Goal: Information Seeking & Learning: Check status

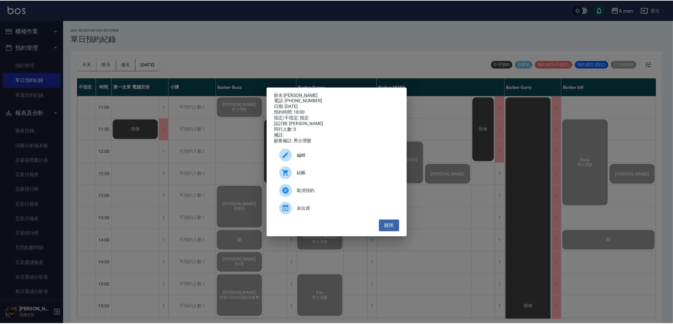
scroll to position [246, 0]
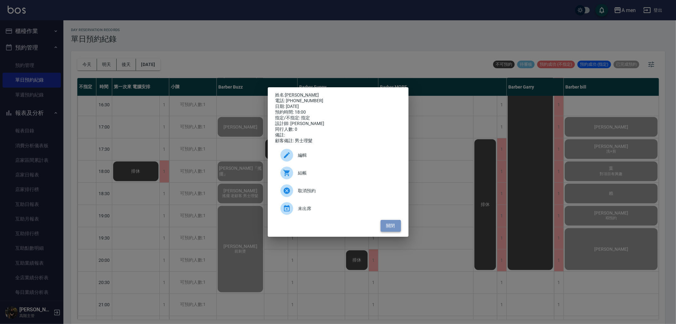
click at [399, 231] on button "關閉" at bounding box center [391, 226] width 20 height 12
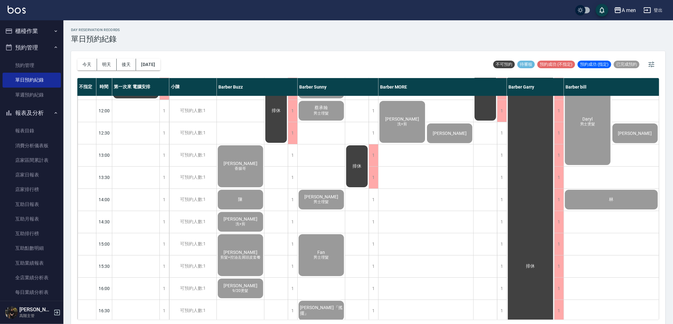
scroll to position [0, 0]
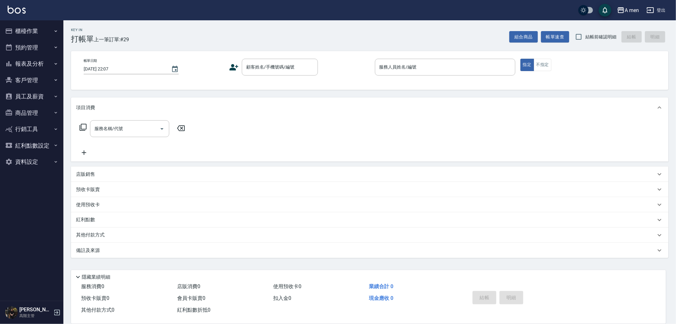
click at [29, 60] on button "報表及分析" at bounding box center [32, 63] width 58 height 16
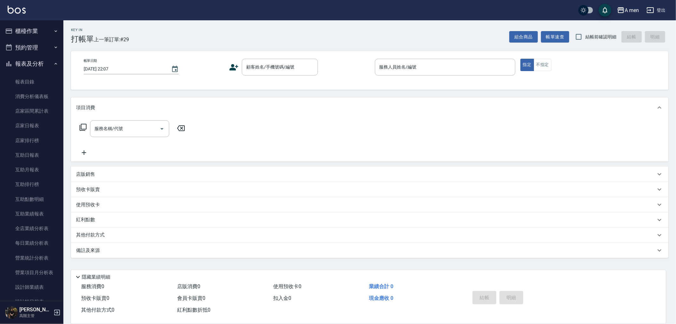
click at [41, 41] on button "預約管理" at bounding box center [32, 47] width 58 height 16
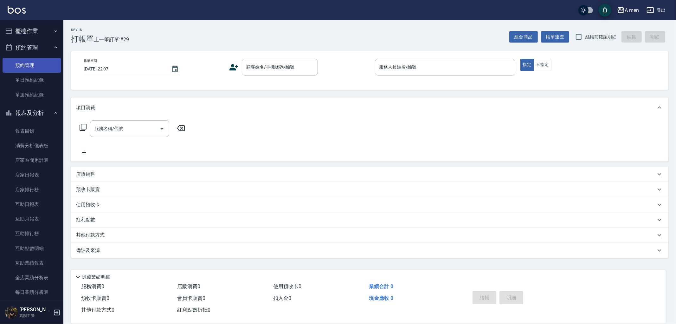
click at [45, 64] on link "預約管理" at bounding box center [32, 65] width 58 height 15
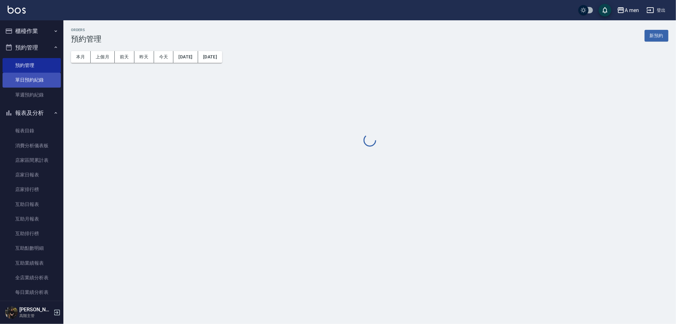
click at [48, 79] on link "單日預約紀錄" at bounding box center [32, 80] width 58 height 15
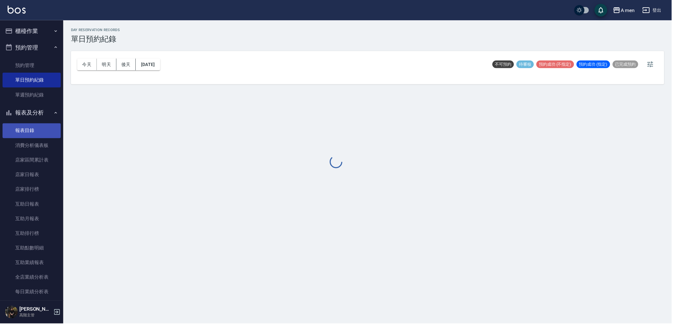
click at [34, 132] on link "報表目錄" at bounding box center [32, 130] width 58 height 15
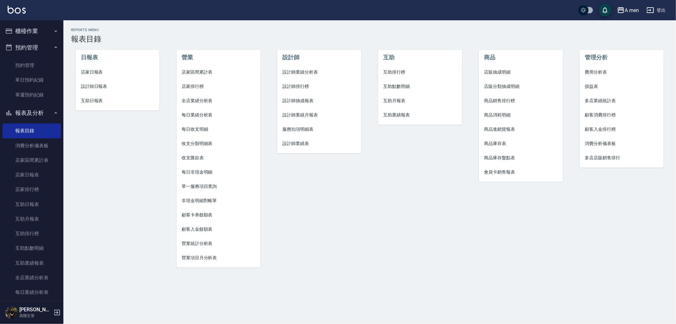
click at [315, 66] on li "設計師業績分析表" at bounding box center [319, 72] width 84 height 14
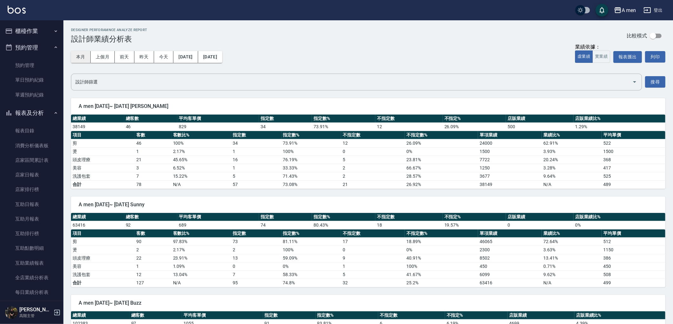
click at [84, 52] on button "本月" at bounding box center [81, 57] width 20 height 12
click at [629, 57] on button "報表匯出" at bounding box center [627, 57] width 29 height 12
click at [43, 38] on button "櫃檯作業" at bounding box center [32, 31] width 58 height 16
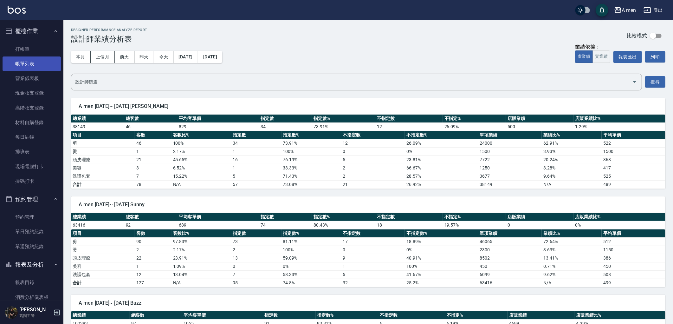
click at [45, 58] on link "帳單列表" at bounding box center [32, 63] width 58 height 15
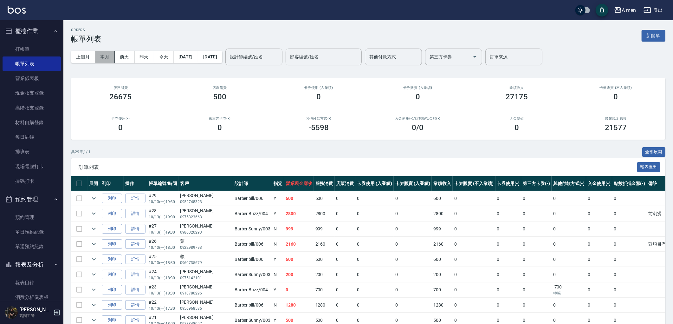
click at [109, 57] on button "本月" at bounding box center [105, 57] width 20 height 12
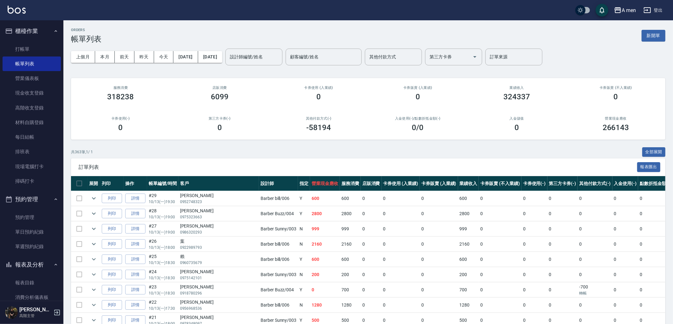
click at [603, 126] on div "266143" at bounding box center [616, 127] width 84 height 9
drag, startPoint x: 624, startPoint y: 128, endPoint x: 597, endPoint y: 125, distance: 27.2
click at [597, 125] on div "266143" at bounding box center [616, 127] width 84 height 9
click at [543, 97] on div "324337" at bounding box center [517, 96] width 84 height 9
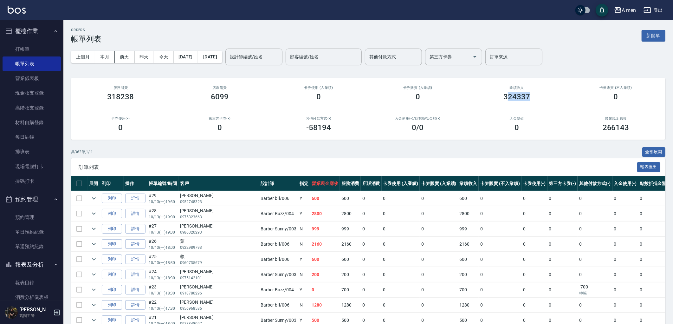
click at [521, 106] on div "業績收入 324337" at bounding box center [516, 93] width 99 height 31
drag, startPoint x: 508, startPoint y: 97, endPoint x: 532, endPoint y: 103, distance: 24.9
click at [532, 103] on div "業績收入 324337" at bounding box center [516, 93] width 99 height 31
click at [407, 133] on div "入金使用(-) /點數折抵金額(-) 0 /0" at bounding box center [417, 124] width 99 height 31
click at [30, 284] on link "報表目錄" at bounding box center [32, 282] width 58 height 15
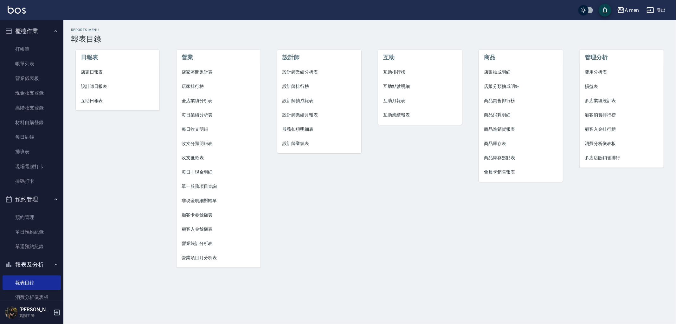
click at [303, 72] on span "設計師業績分析表" at bounding box center [319, 72] width 74 height 7
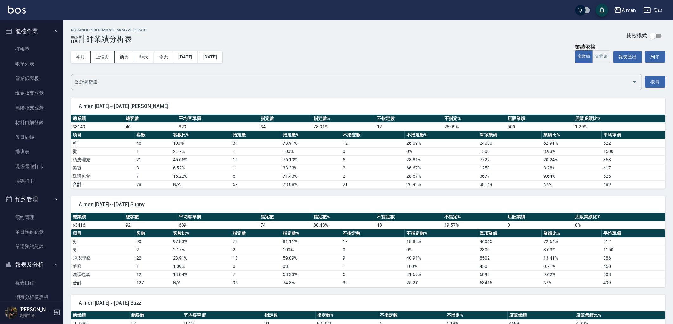
drag, startPoint x: 89, startPoint y: 55, endPoint x: 126, endPoint y: 74, distance: 41.4
click at [89, 55] on button "本月" at bounding box center [81, 57] width 20 height 12
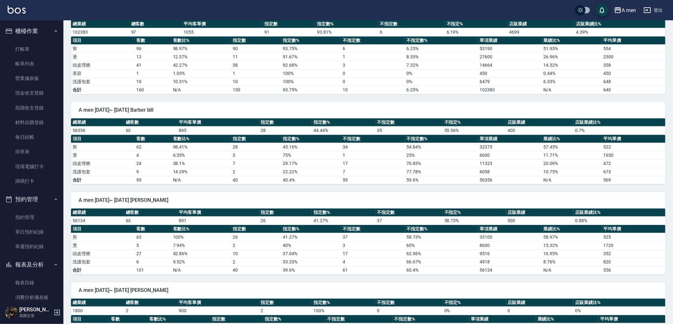
scroll to position [324, 0]
